Goal: Information Seeking & Learning: Check status

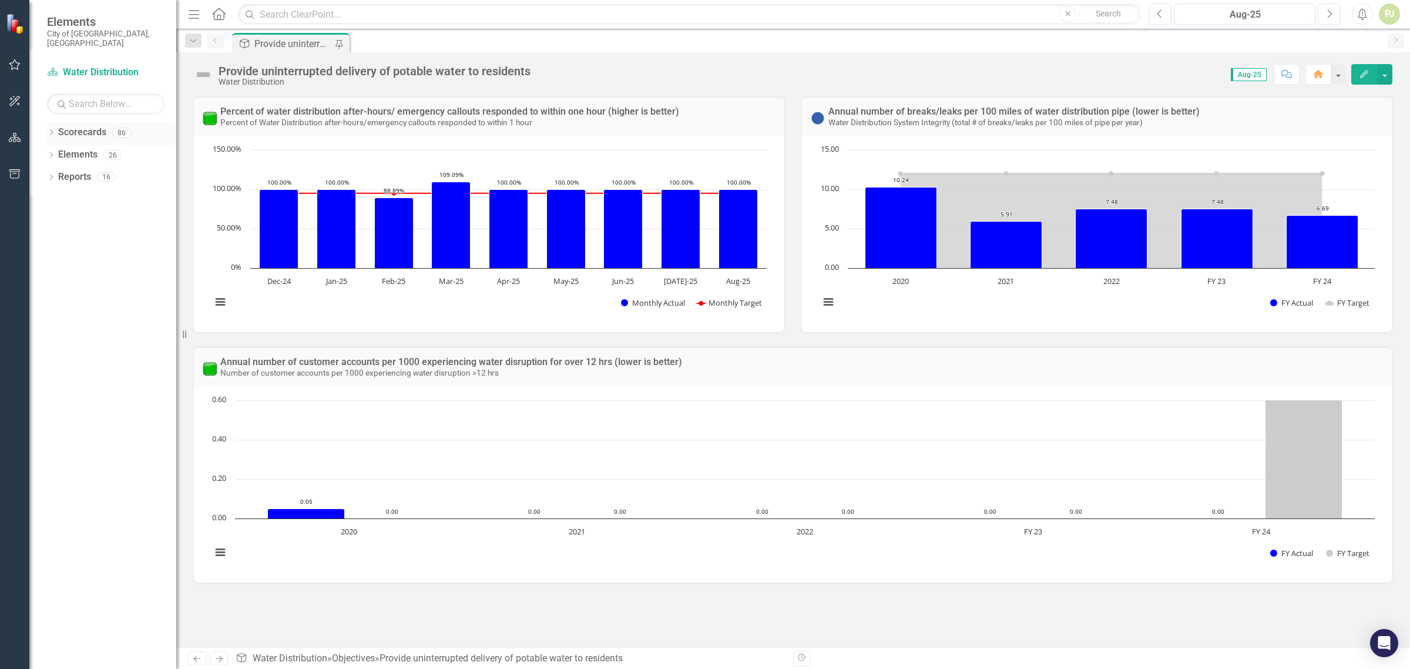
click at [53, 130] on icon "Dropdown" at bounding box center [51, 133] width 8 height 6
click at [59, 151] on icon "Dropdown" at bounding box center [57, 154] width 9 height 7
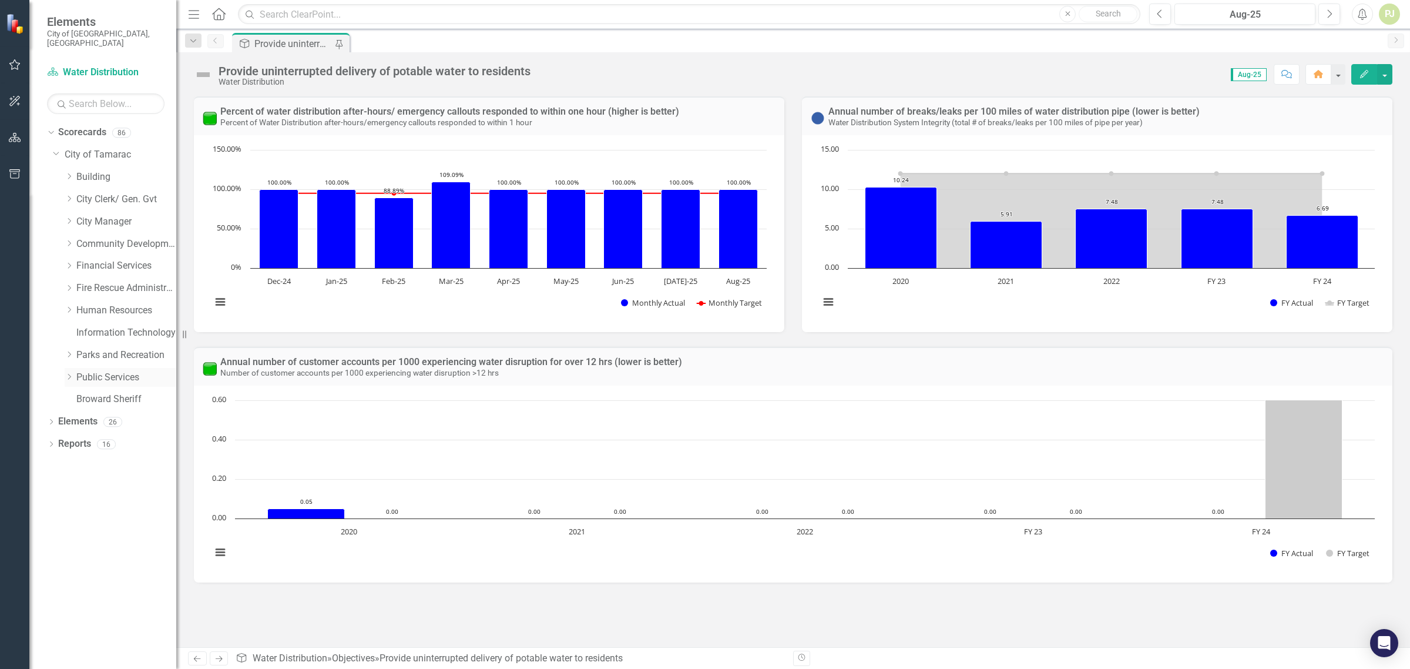
click at [70, 373] on icon "Dropdown" at bounding box center [69, 376] width 9 height 7
click at [83, 551] on icon "Dropdown" at bounding box center [80, 554] width 9 height 7
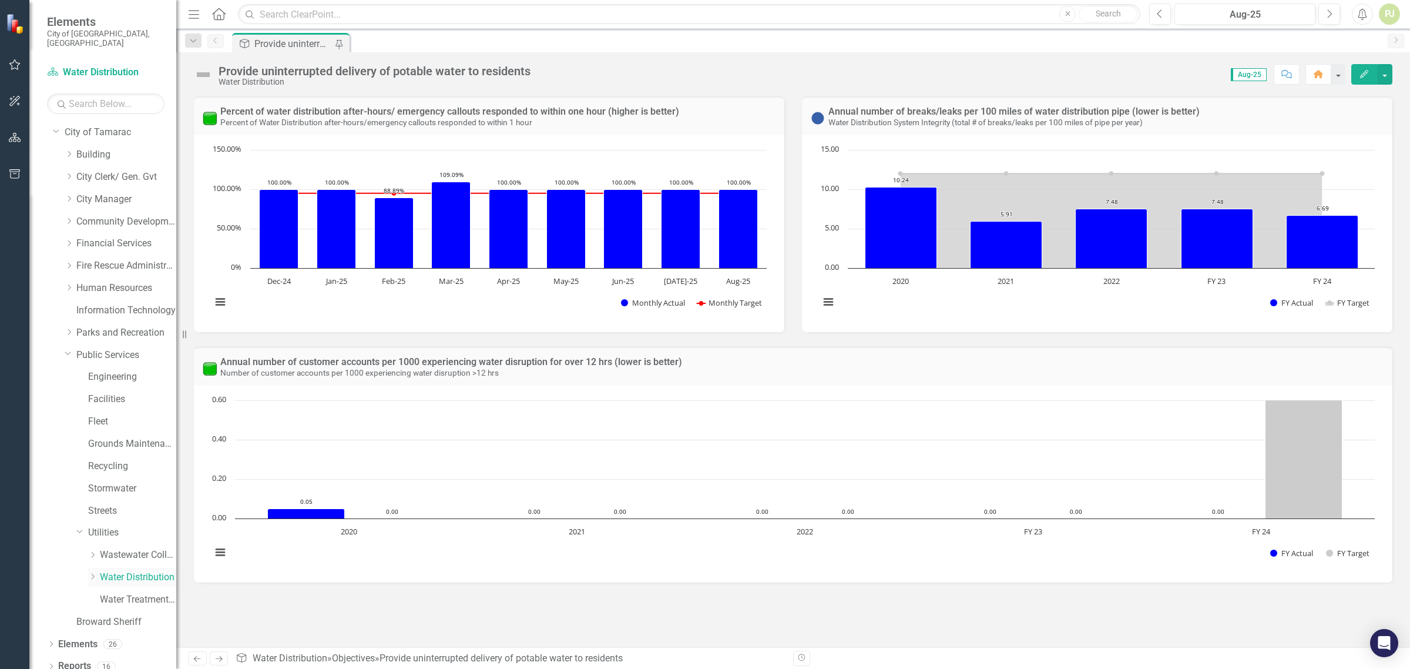
click at [95, 573] on icon "Dropdown" at bounding box center [92, 576] width 9 height 7
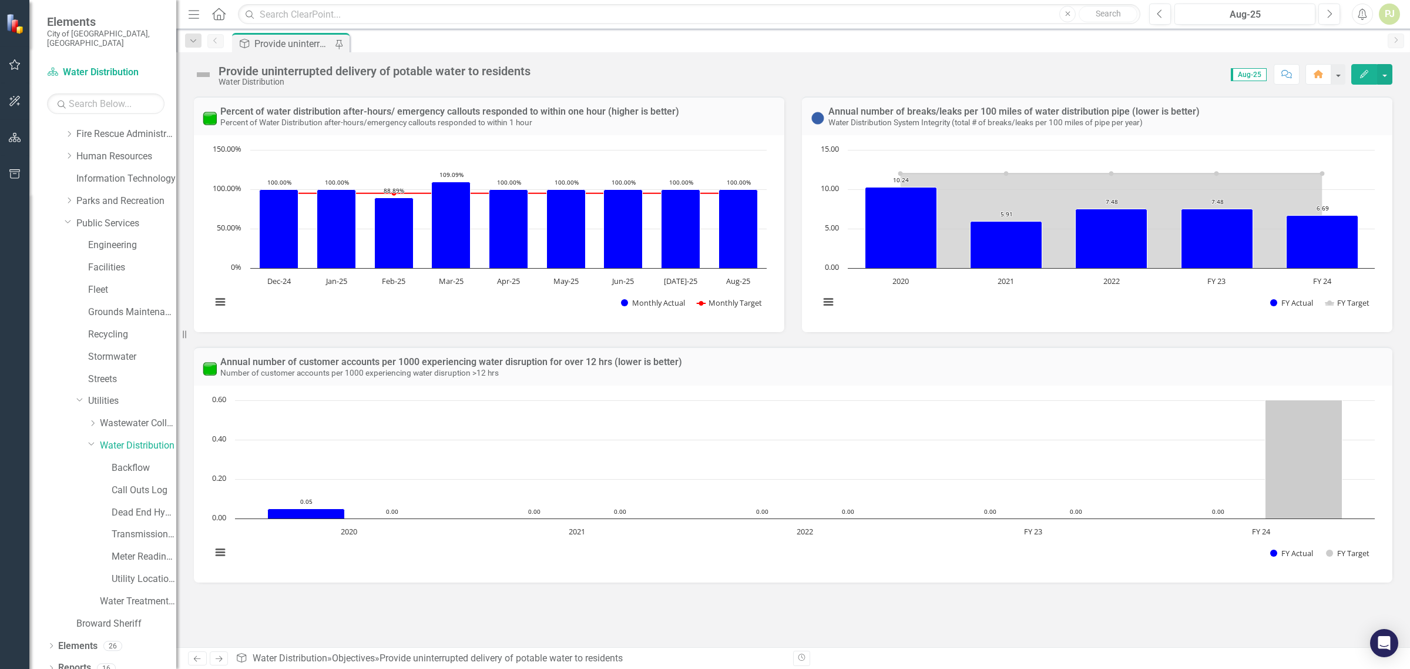
scroll to position [156, 0]
click at [112, 548] on link "Meter Reading ([PERSON_NAME])" at bounding box center [144, 555] width 65 height 14
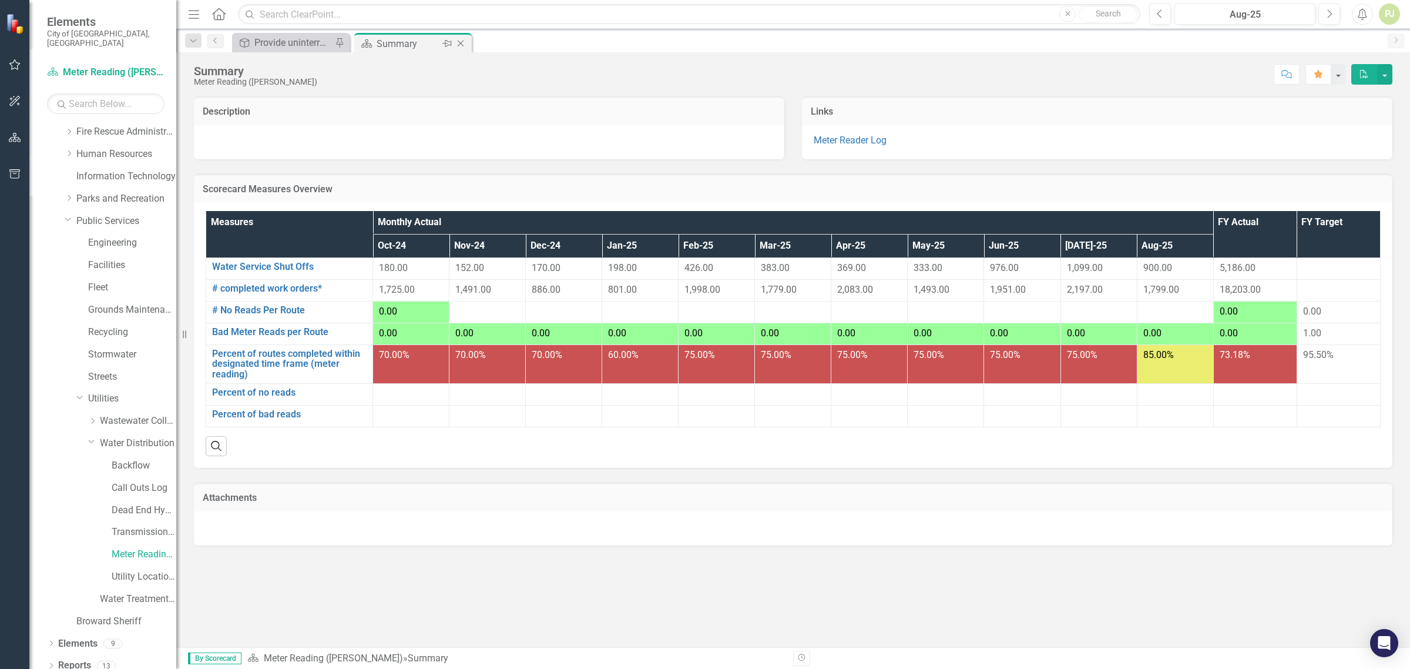
click at [381, 45] on div "Summary" at bounding box center [408, 43] width 63 height 15
click at [284, 263] on link "Water Service Shut Offs" at bounding box center [289, 266] width 155 height 11
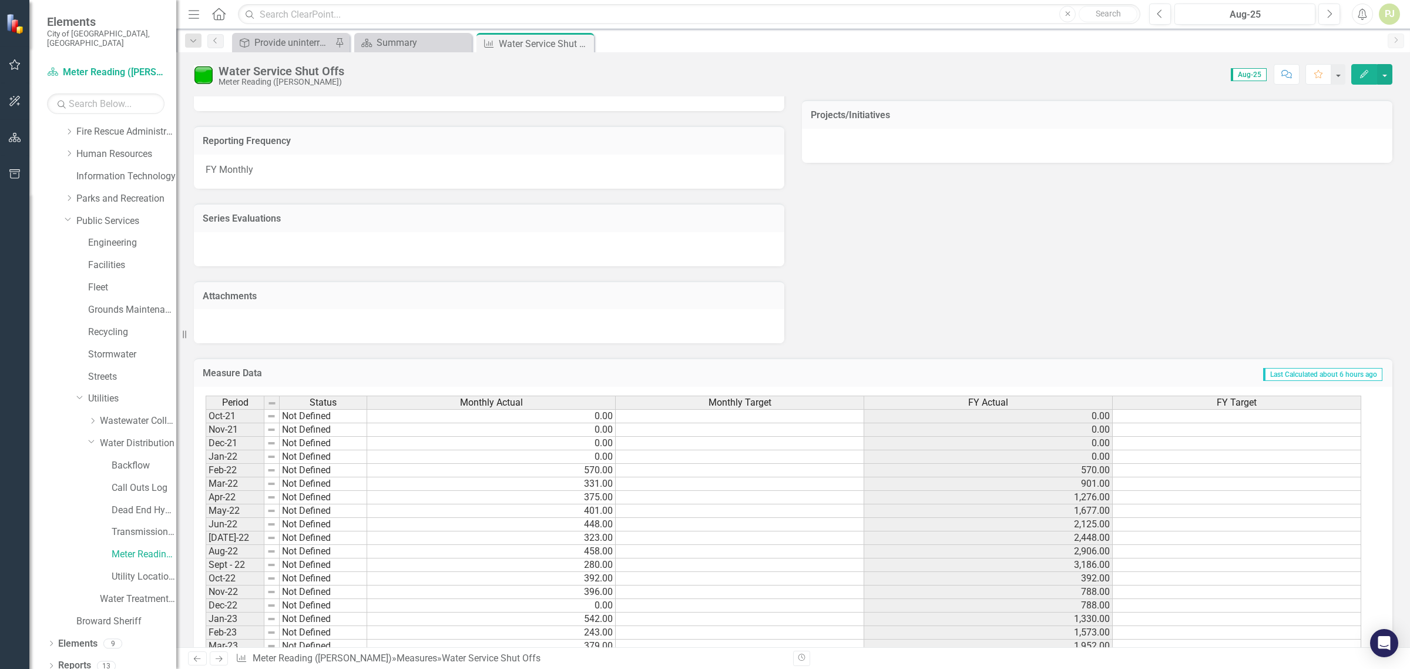
scroll to position [520, 0]
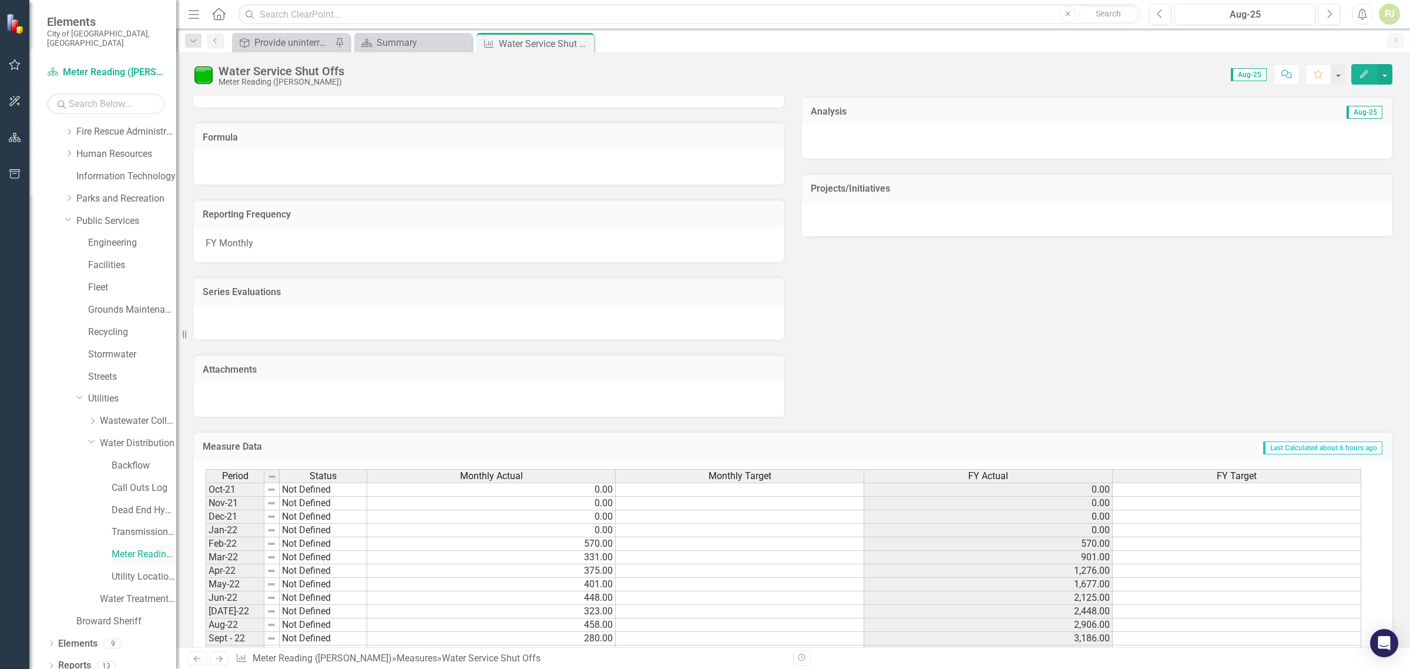
click at [140, 548] on link "Meter Reading ([PERSON_NAME])" at bounding box center [144, 555] width 65 height 14
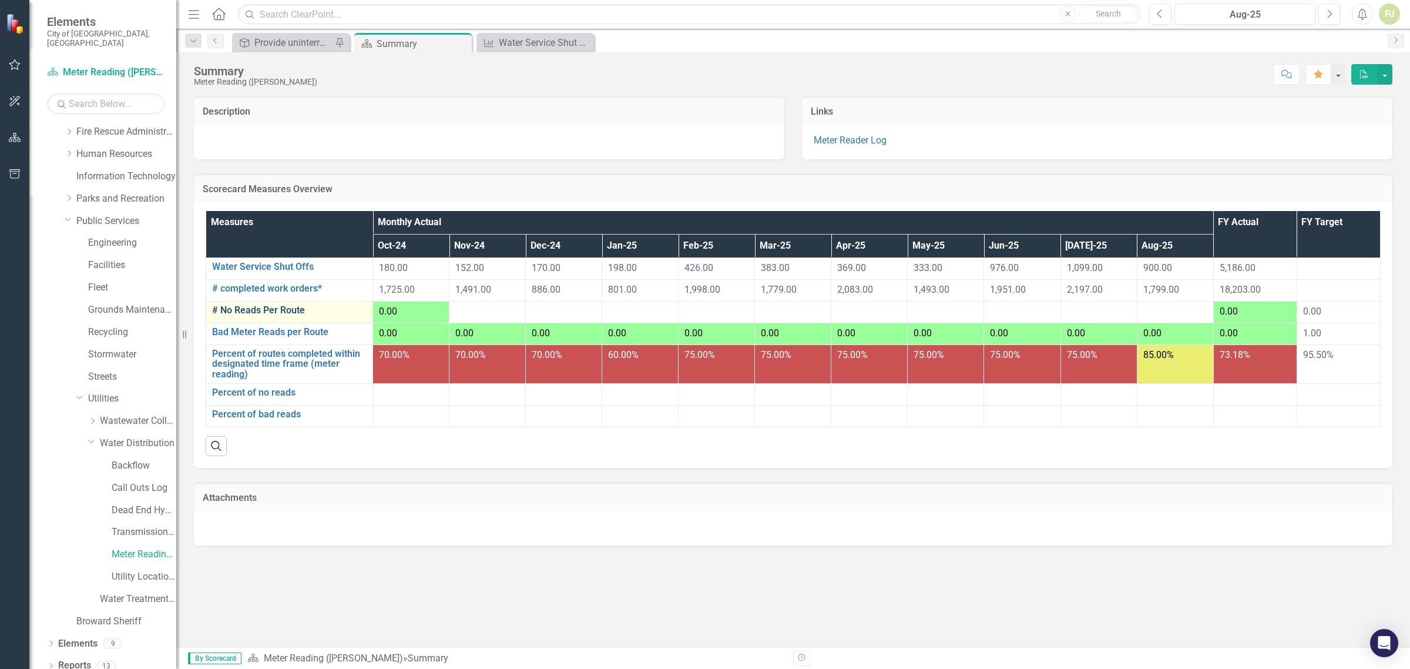
click at [287, 310] on link "# No Reads Per Route" at bounding box center [289, 310] width 155 height 11
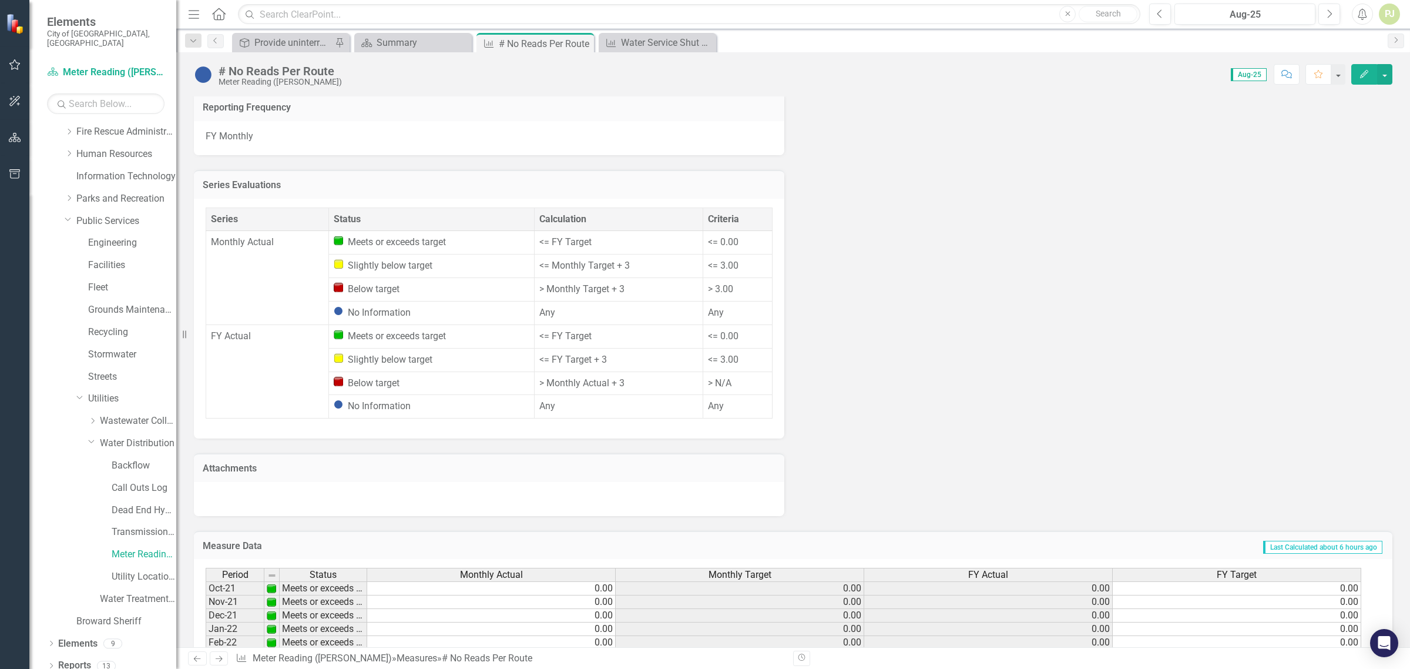
scroll to position [758, 0]
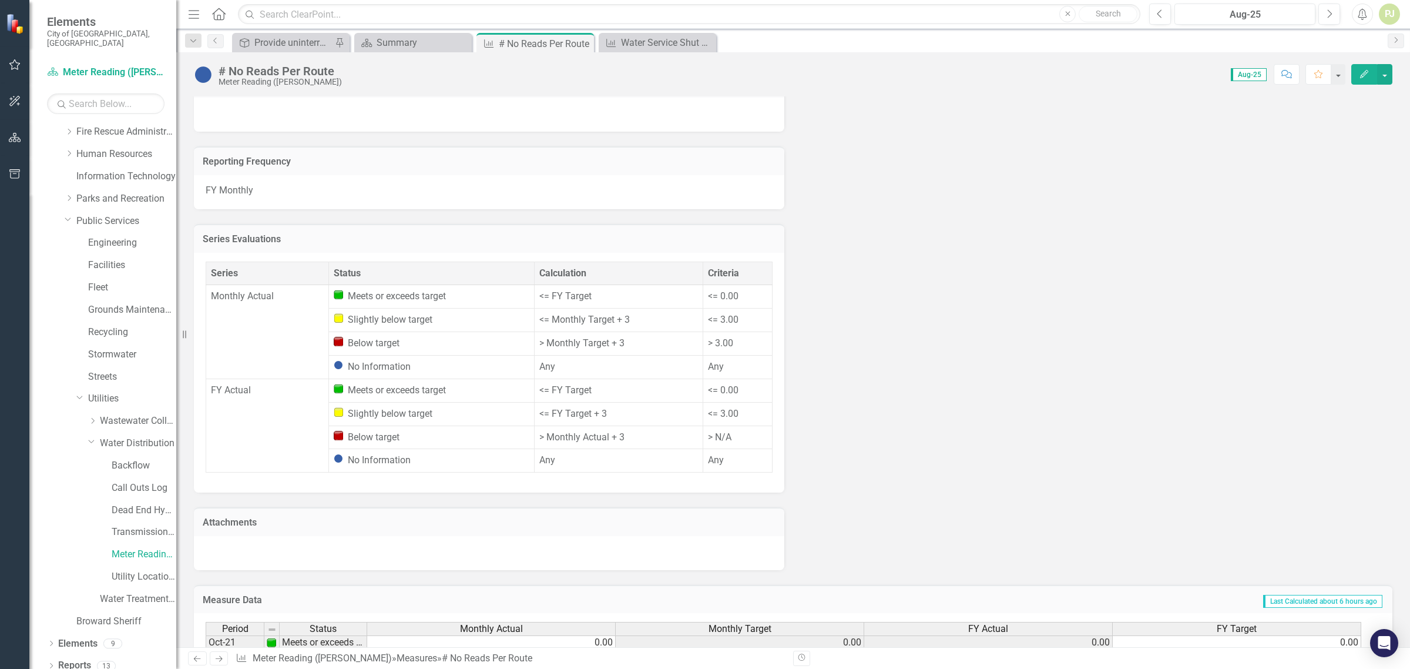
click at [468, 635] on td "0.00" at bounding box center [491, 642] width 248 height 14
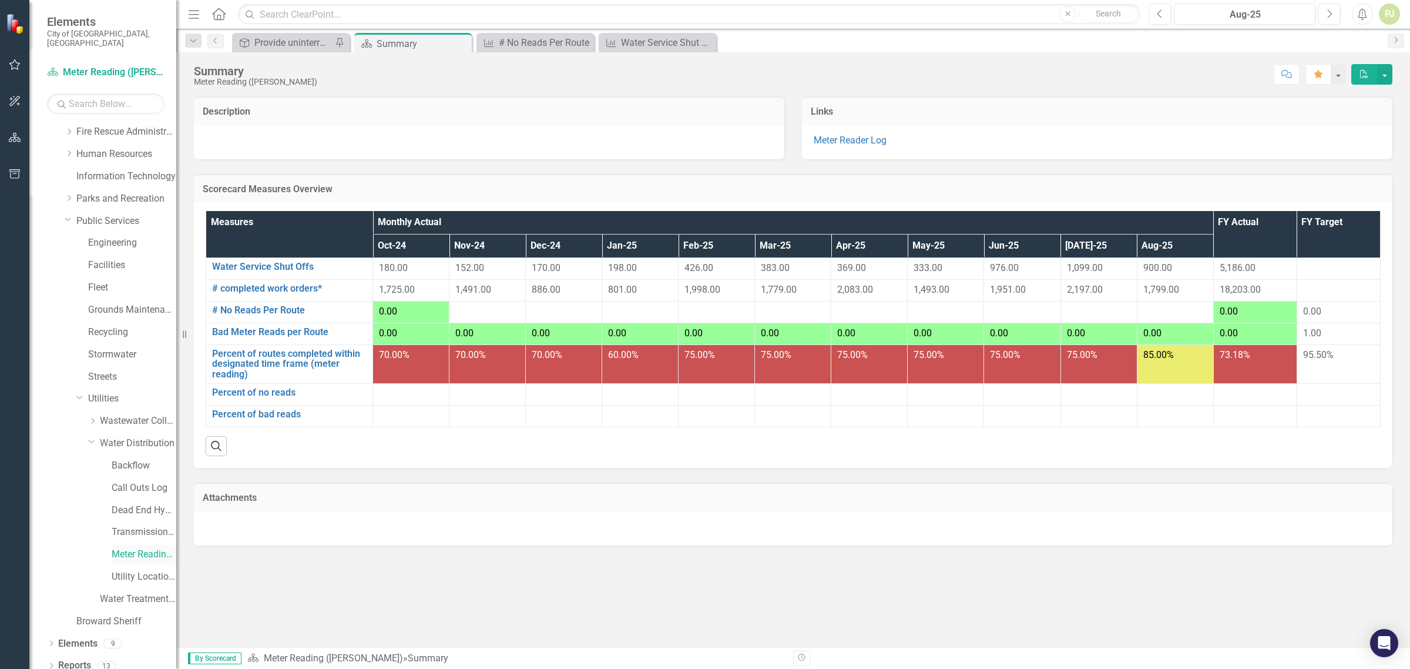
click at [149, 548] on link "Meter Reading ([PERSON_NAME])" at bounding box center [144, 555] width 65 height 14
click at [266, 412] on link "Percent of bad reads" at bounding box center [289, 414] width 155 height 11
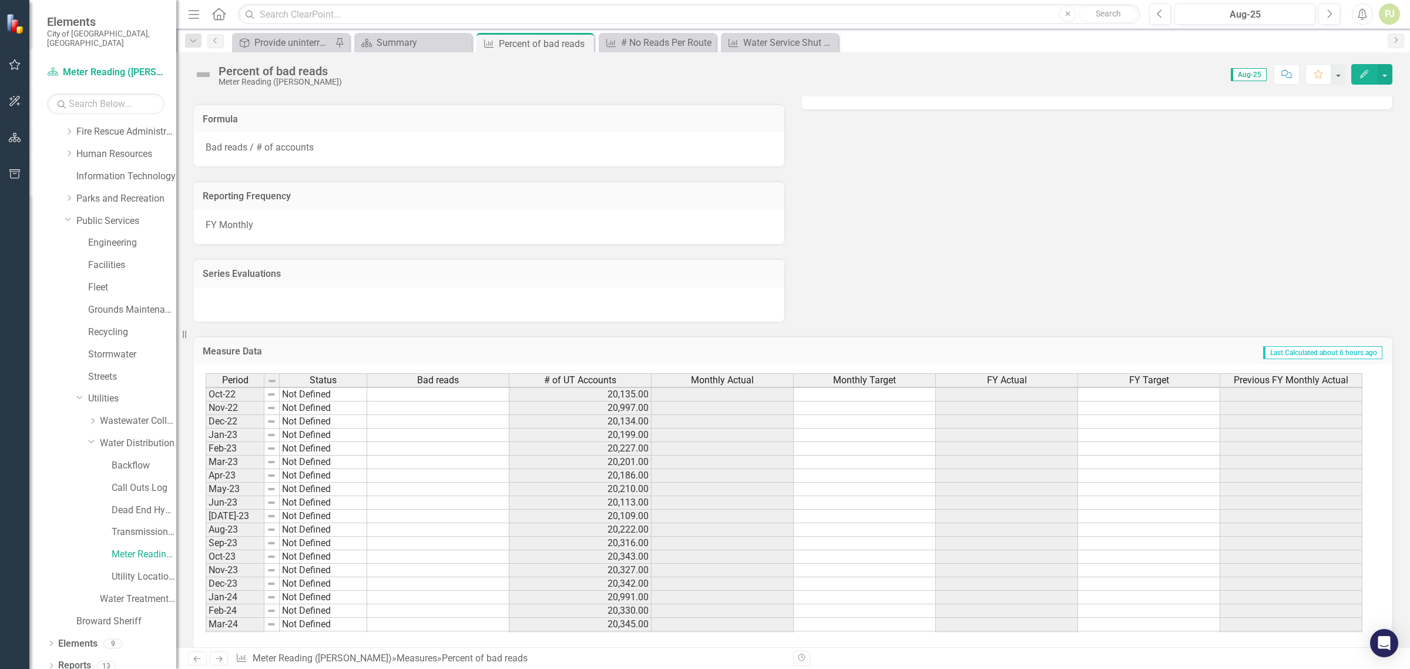
scroll to position [147, 0]
click at [456, 384] on tbody "Jun-22 Not Defined 20,166.00 [DATE]-22 Not Defined 20,178.00 Aug-22 Not Defined…" at bounding box center [784, 598] width 1157 height 501
click at [138, 548] on link "Meter Reading ([PERSON_NAME])" at bounding box center [144, 555] width 65 height 14
